Goal: Task Accomplishment & Management: Manage account settings

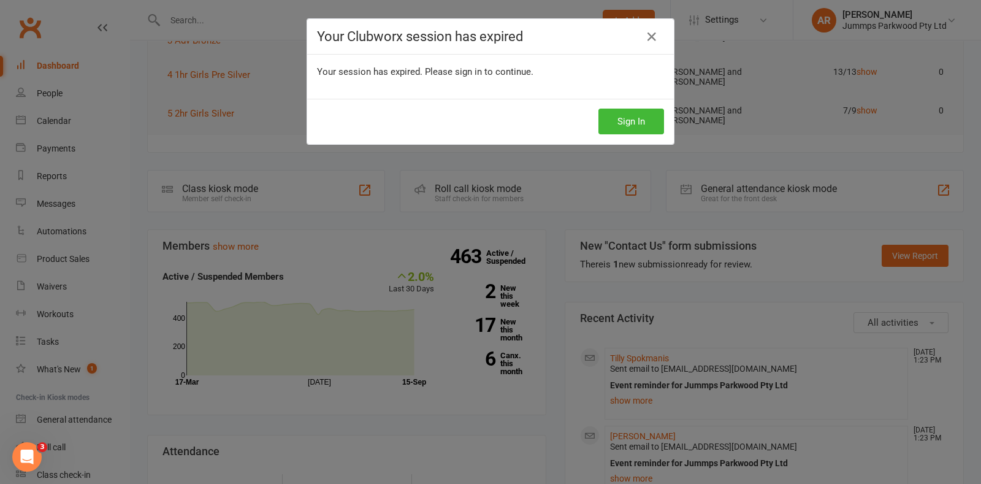
click at [648, 44] on icon at bounding box center [651, 36] width 15 height 15
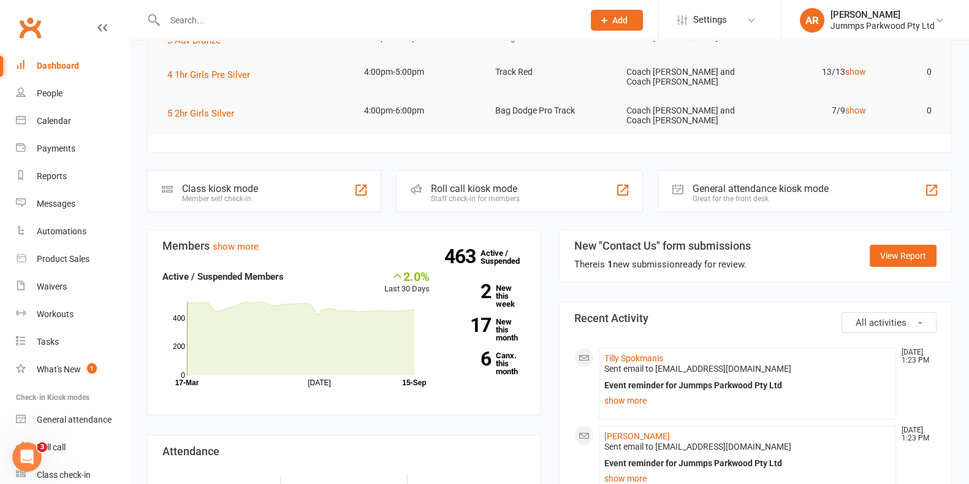
click at [283, 23] on input "text" at bounding box center [368, 20] width 414 height 17
type input "eve"
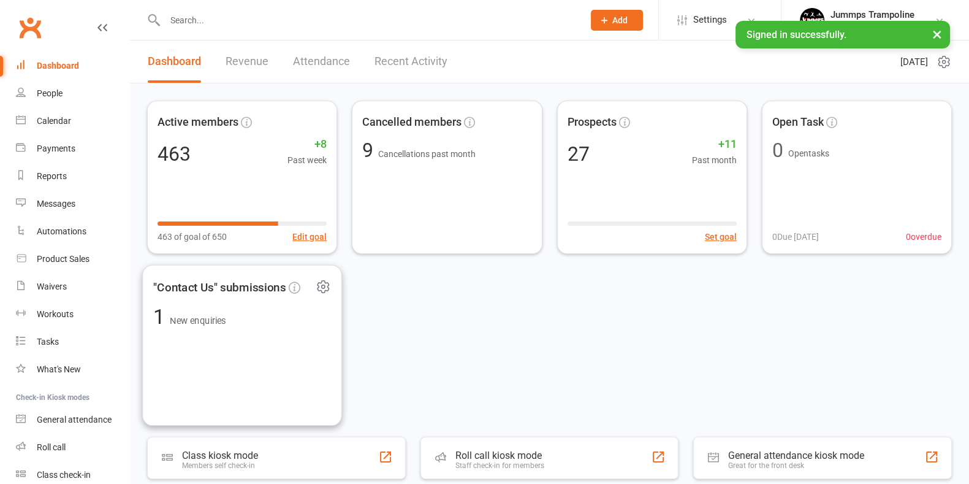
click at [205, 20] on input "text" at bounding box center [368, 20] width 414 height 17
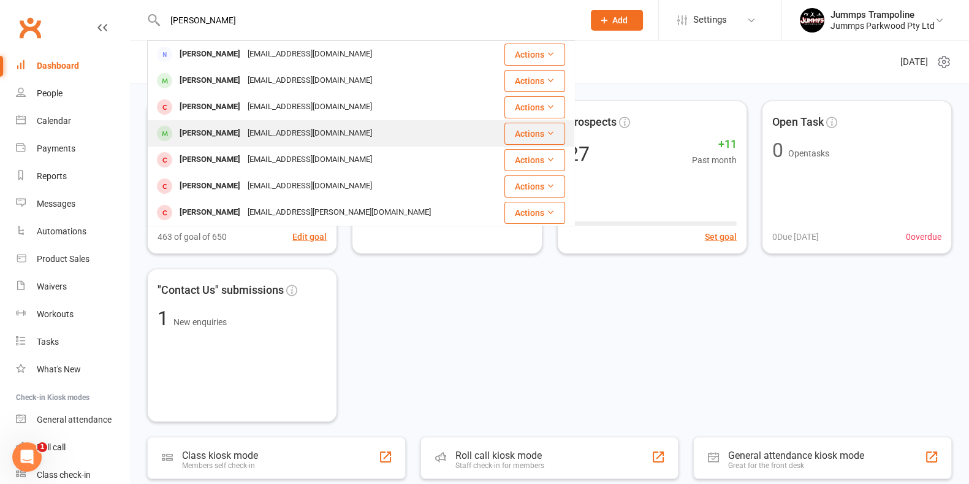
type input "bailey"
click at [273, 132] on div "bretto36@gmail.com" at bounding box center [310, 133] width 132 height 18
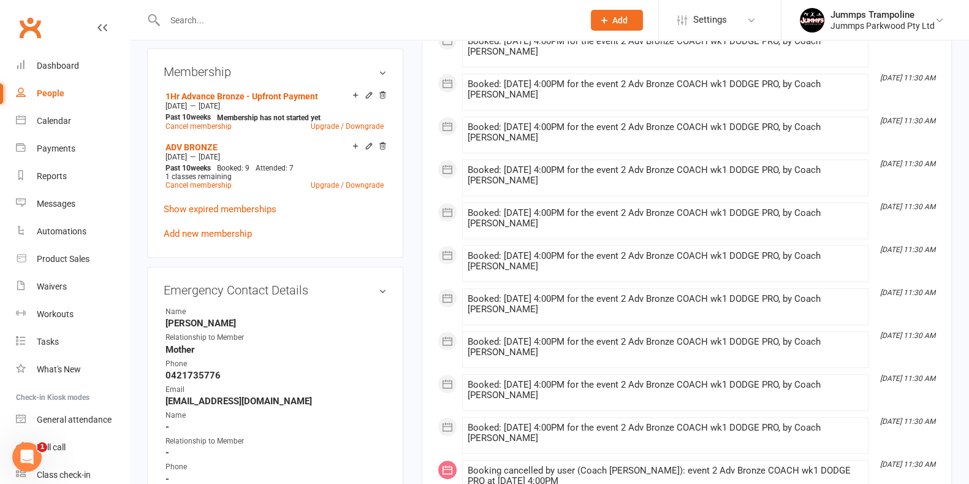
scroll to position [566, 0]
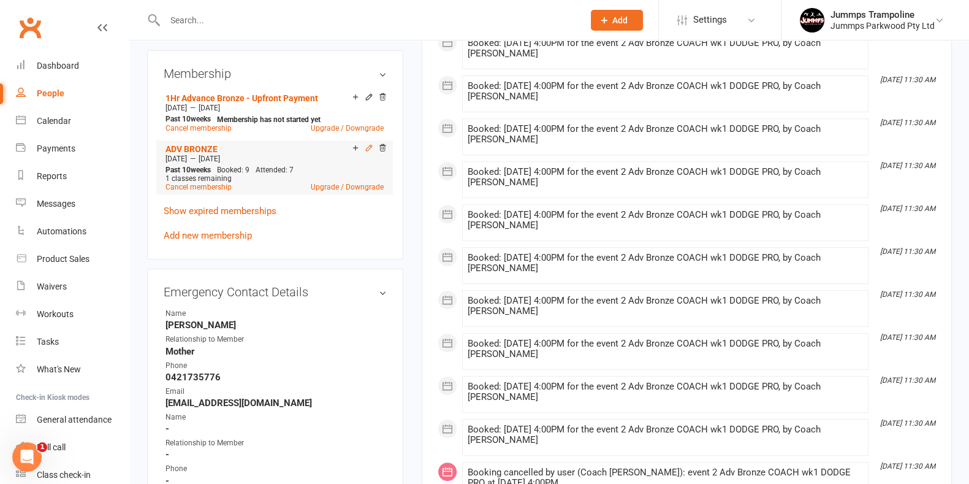
click at [369, 148] on icon at bounding box center [369, 147] width 9 height 9
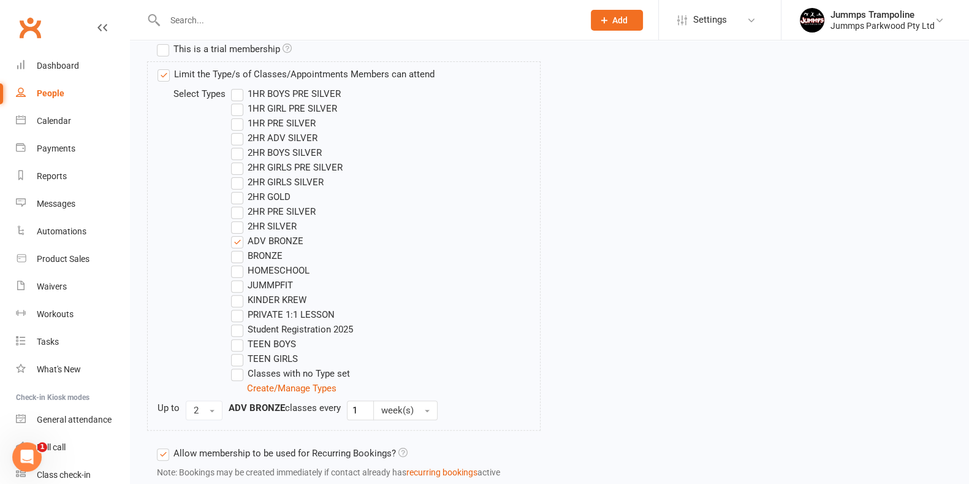
scroll to position [448, 0]
click at [214, 413] on button "2" at bounding box center [204, 411] width 37 height 20
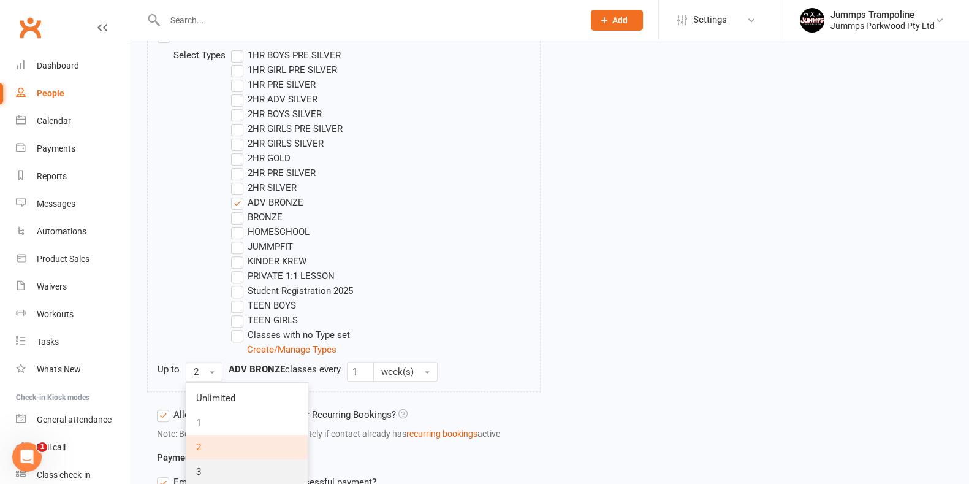
click at [213, 469] on link "3" at bounding box center [246, 471] width 121 height 25
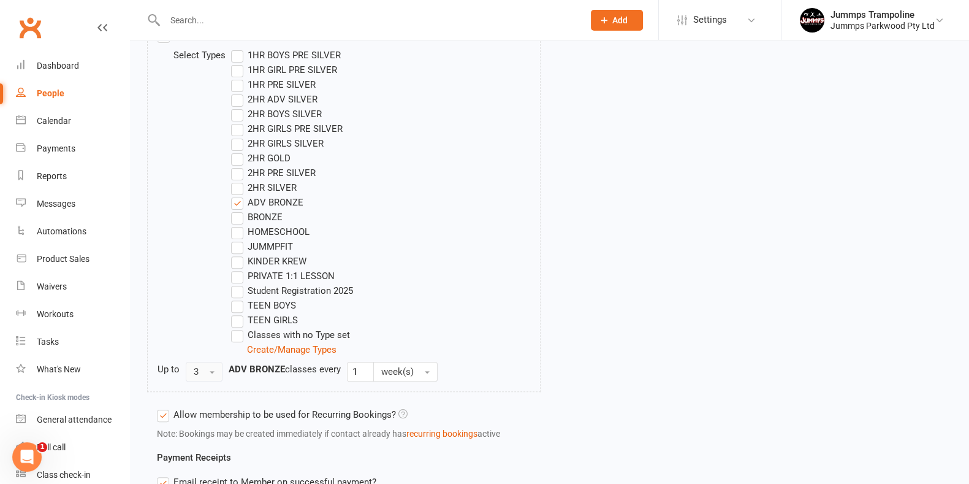
scroll to position [784, 0]
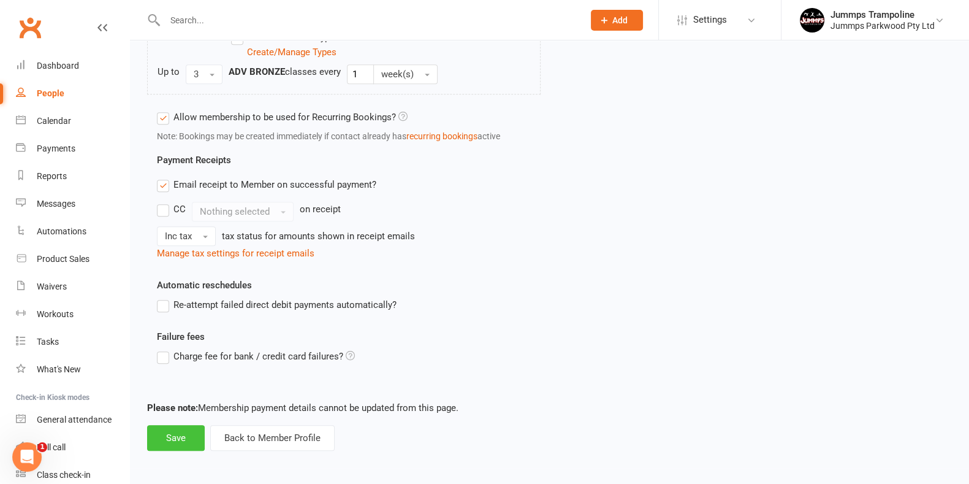
click at [164, 440] on button "Save" at bounding box center [176, 438] width 58 height 26
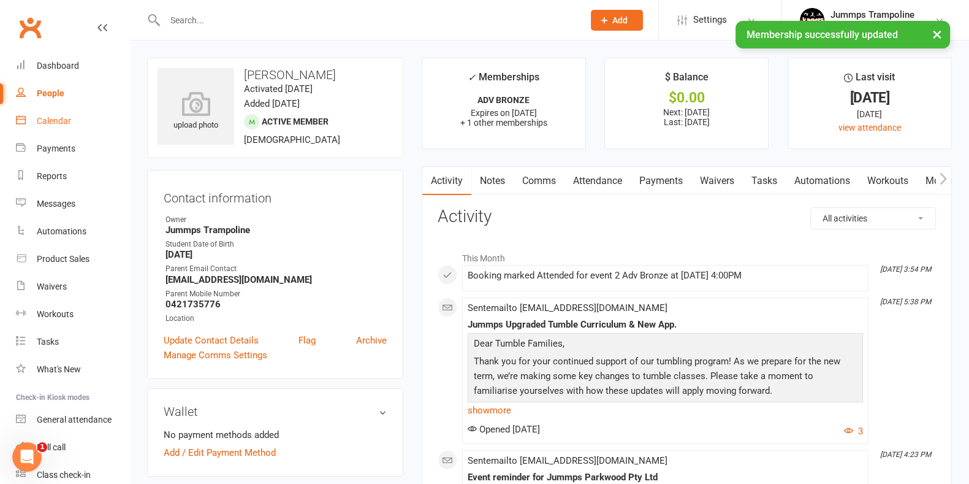
click at [47, 118] on div "Calendar" at bounding box center [54, 121] width 34 height 10
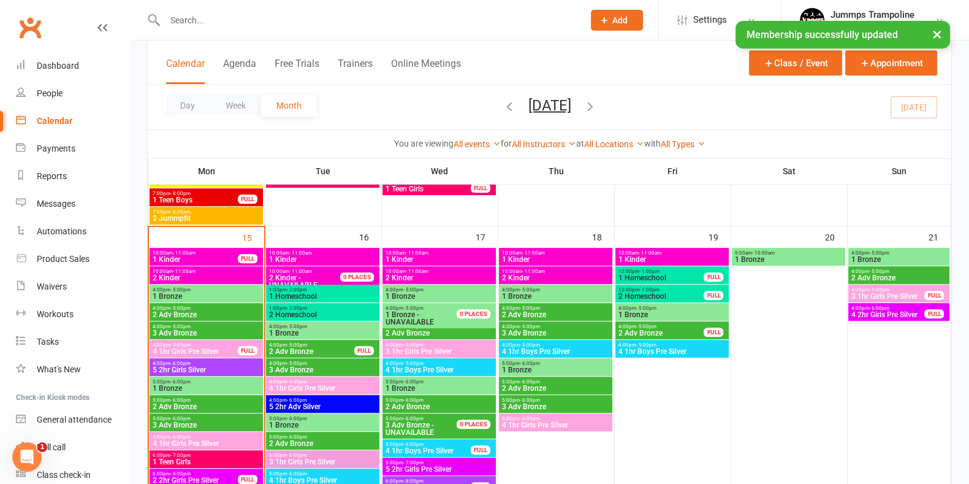
scroll to position [708, 0]
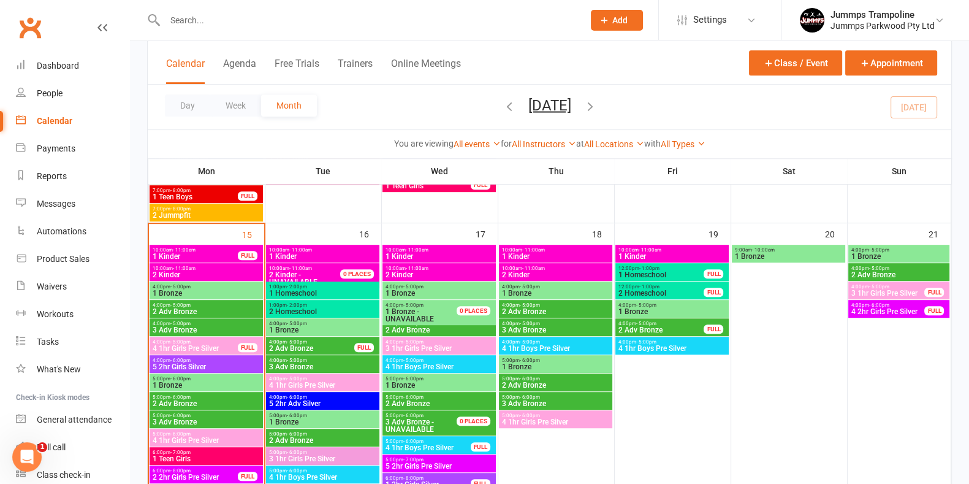
click at [201, 303] on span "4:00pm - 5:00pm" at bounding box center [206, 305] width 109 height 6
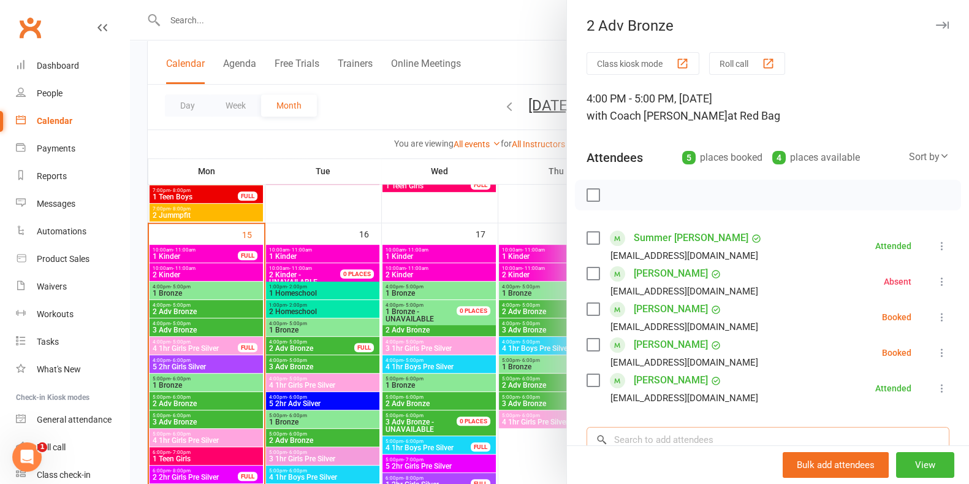
click at [627, 435] on input "search" at bounding box center [768, 440] width 363 height 26
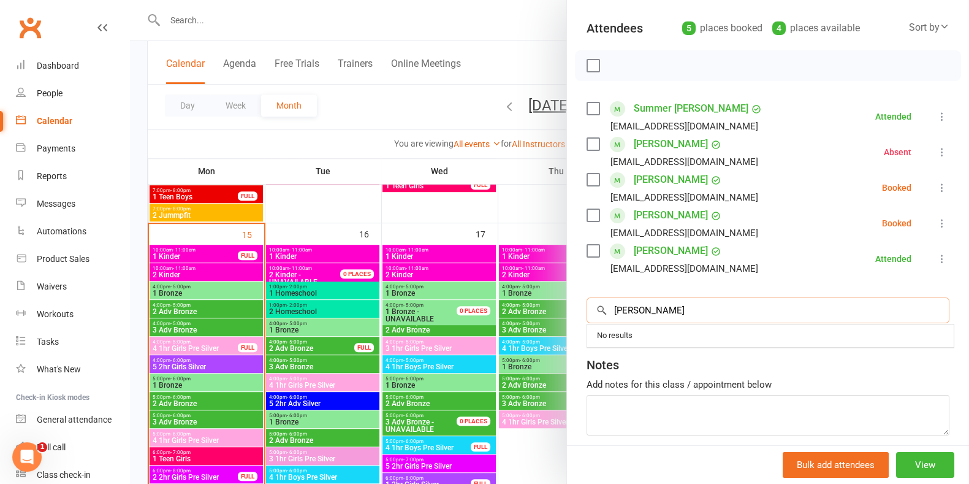
scroll to position [191, 0]
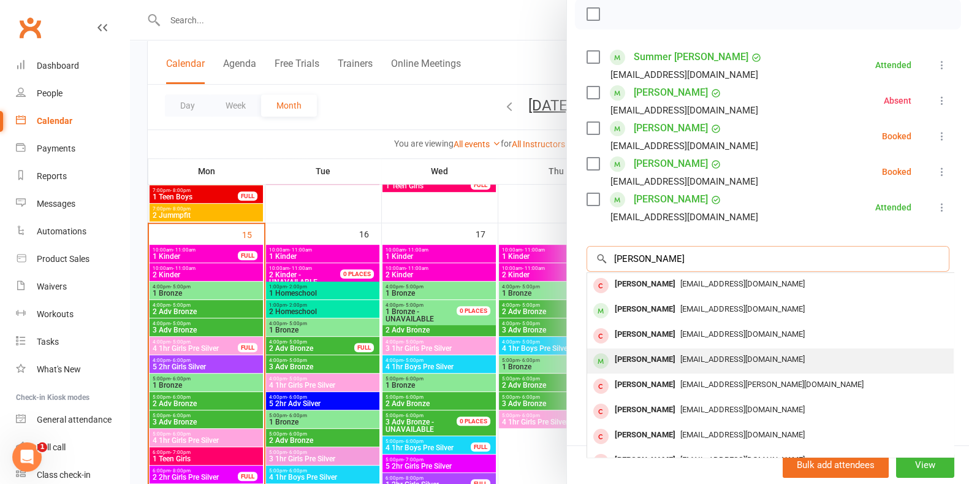
type input "bailey"
click at [664, 351] on div "bretto36@gmail.com" at bounding box center [770, 360] width 357 height 18
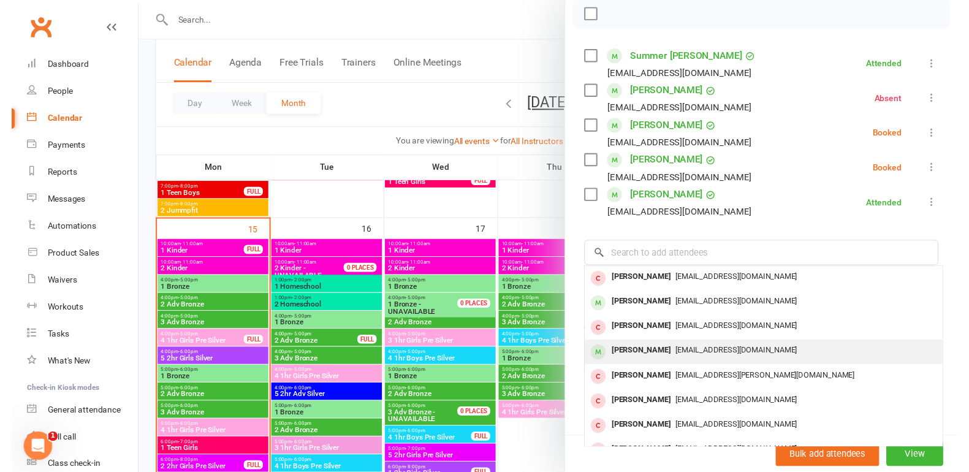
scroll to position [180, 0]
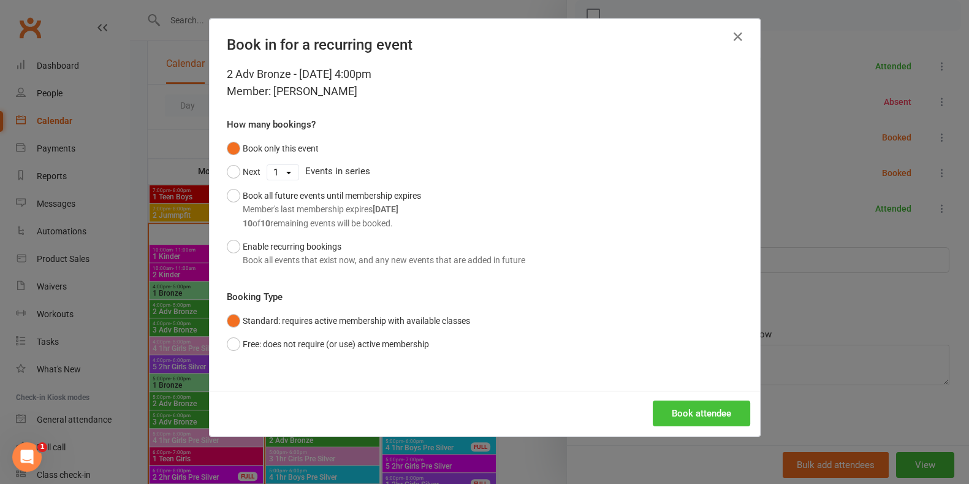
click at [717, 424] on button "Book attendee" at bounding box center [701, 413] width 97 height 26
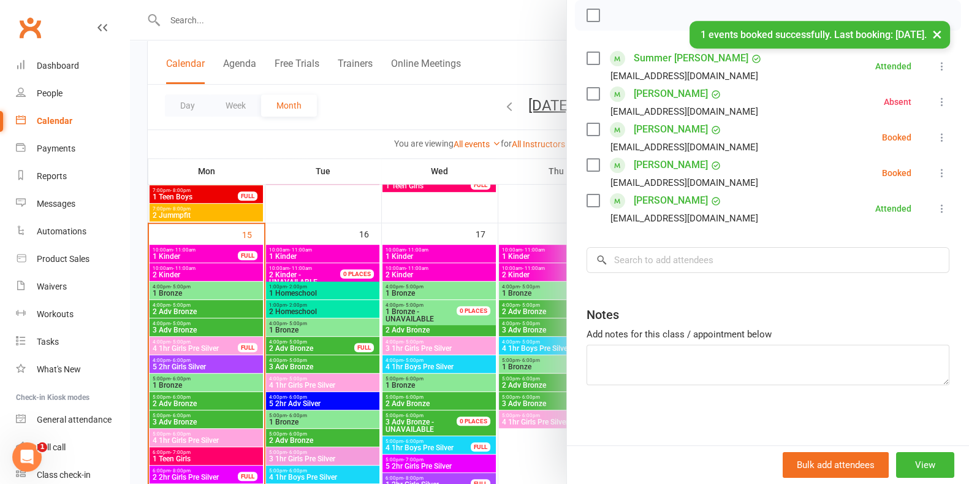
scroll to position [191, 0]
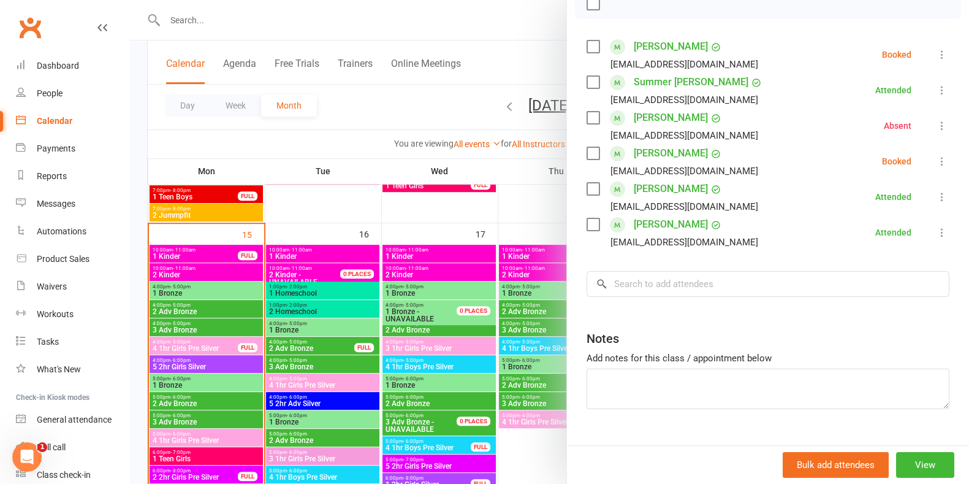
click at [936, 55] on icon at bounding box center [942, 54] width 12 height 12
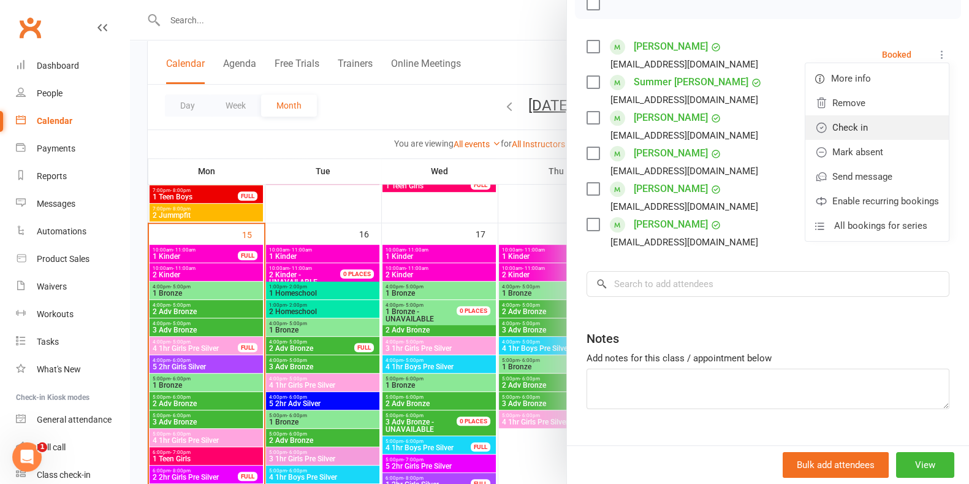
click at [896, 137] on link "Check in" at bounding box center [877, 127] width 143 height 25
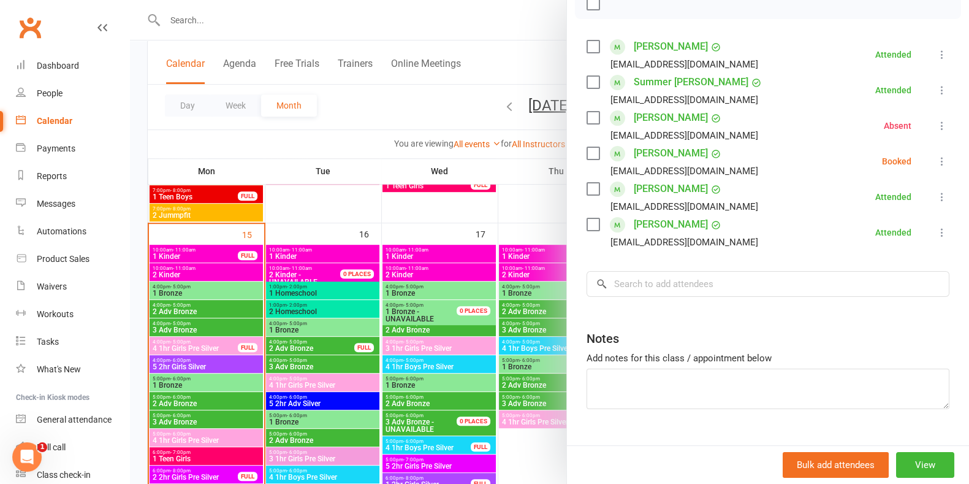
click at [392, 105] on div at bounding box center [549, 242] width 839 height 484
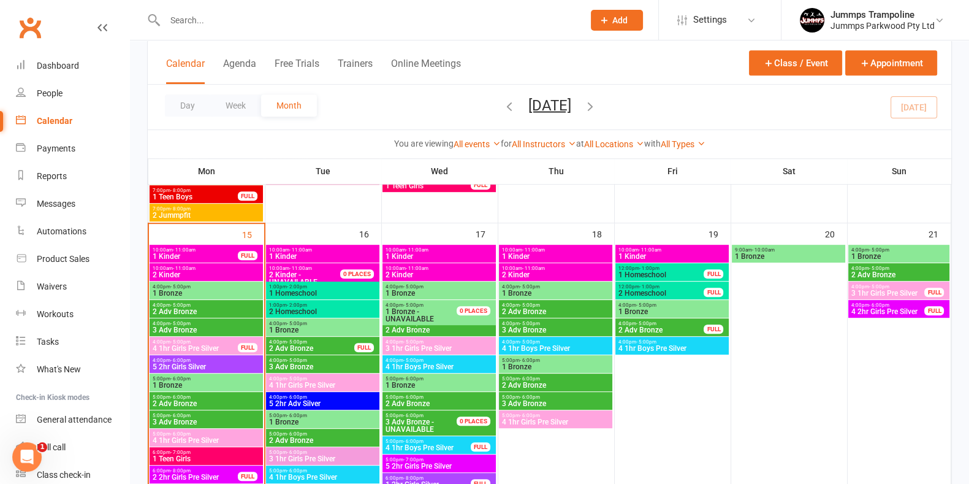
click at [165, 290] on span "1 Bronze" at bounding box center [206, 292] width 109 height 7
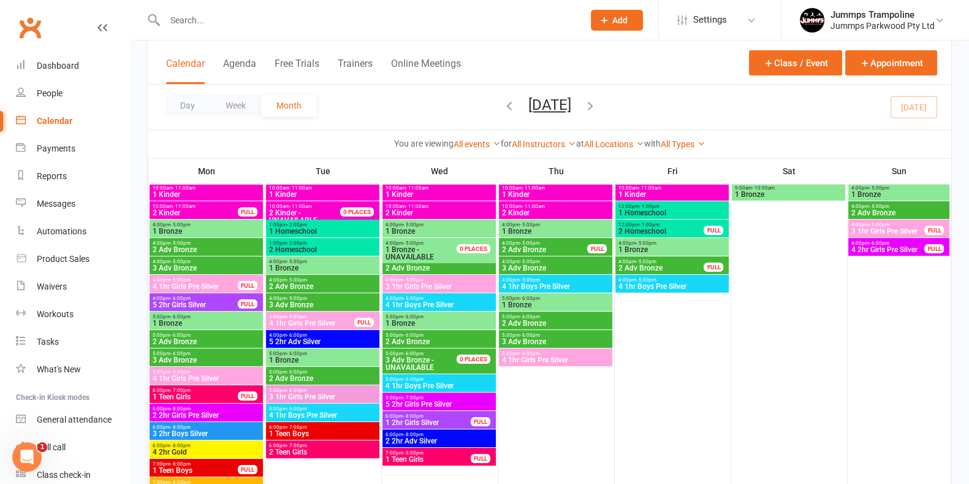
click at [206, 243] on span "4:00pm - 5:00pm" at bounding box center [206, 243] width 109 height 6
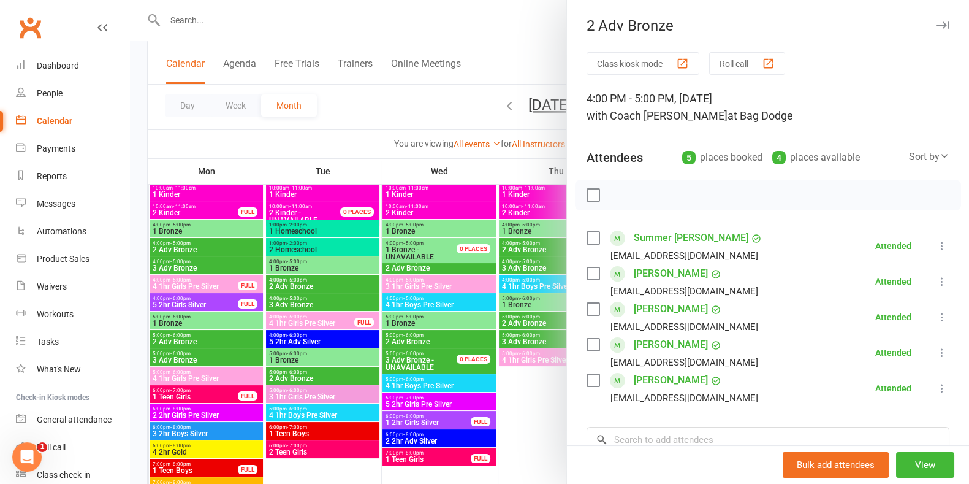
click at [223, 13] on div at bounding box center [549, 242] width 839 height 484
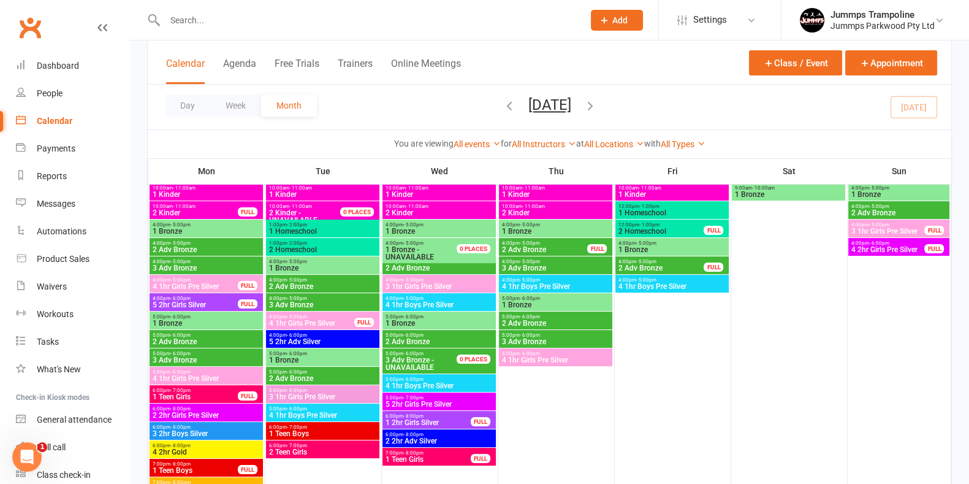
click at [223, 13] on input "text" at bounding box center [368, 20] width 414 height 17
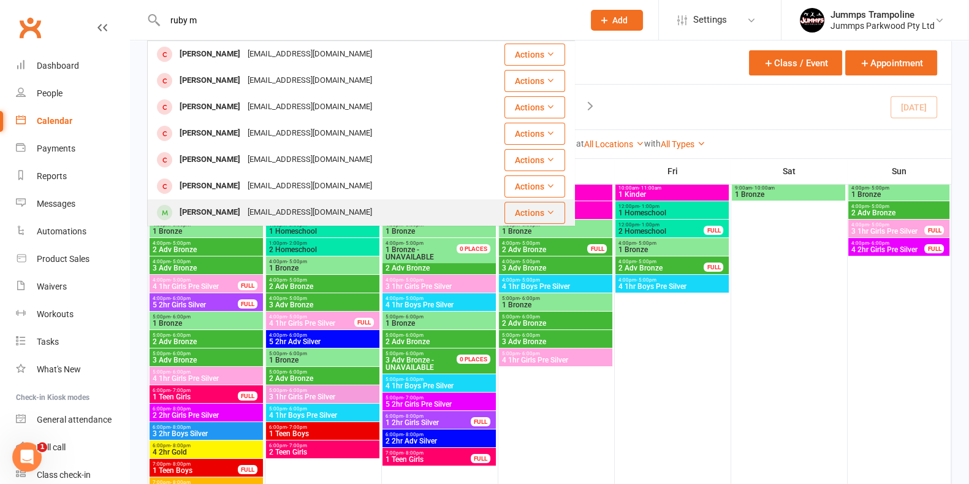
type input "ruby m"
click at [338, 213] on div "Ruby Moxey skyeblue1106@gmail.com" at bounding box center [319, 212] width 343 height 25
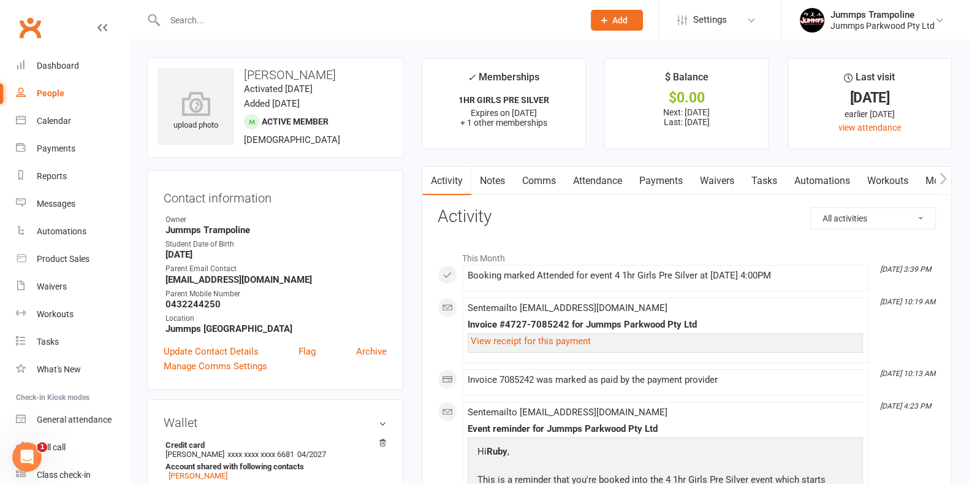
click at [204, 276] on strong "skyeblue1106@gmail.com" at bounding box center [276, 279] width 221 height 11
copy render-form-field "skyeblue1106@gmail.com"
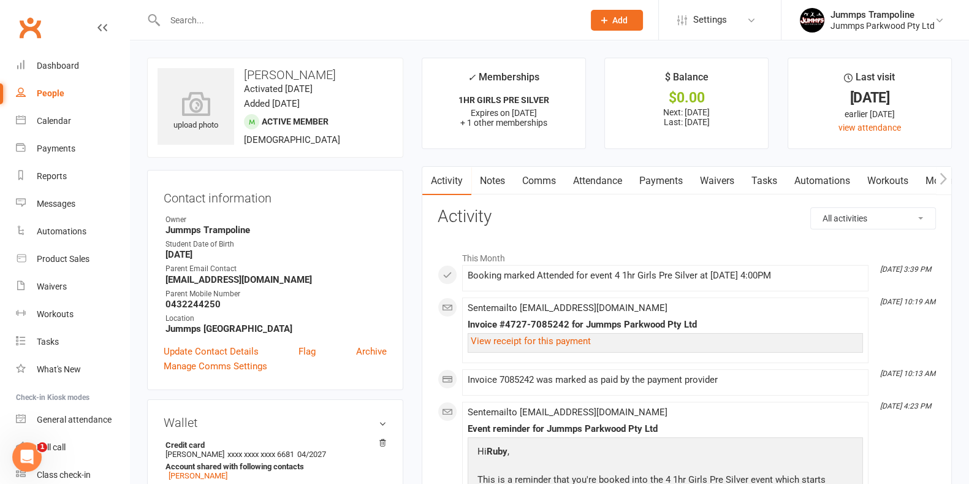
click at [204, 305] on strong "0432244250" at bounding box center [276, 304] width 221 height 11
copy render-form-field "0432244250"
click at [378, 289] on div "Parent Mobile Number" at bounding box center [276, 294] width 221 height 12
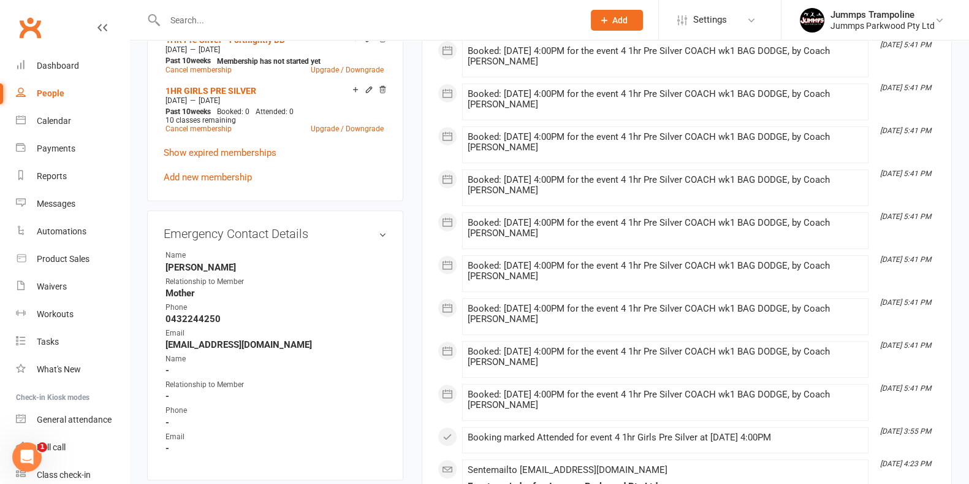
scroll to position [647, 0]
